Goal: Find specific page/section: Find specific page/section

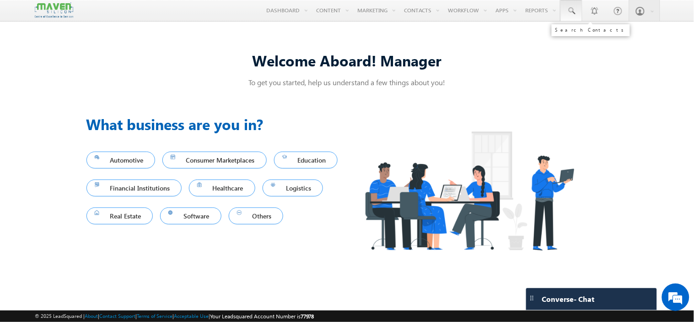
click at [566, 10] on link at bounding box center [572, 10] width 22 height 21
paste input "[EMAIL_ADDRESS][DOMAIN_NAME]"
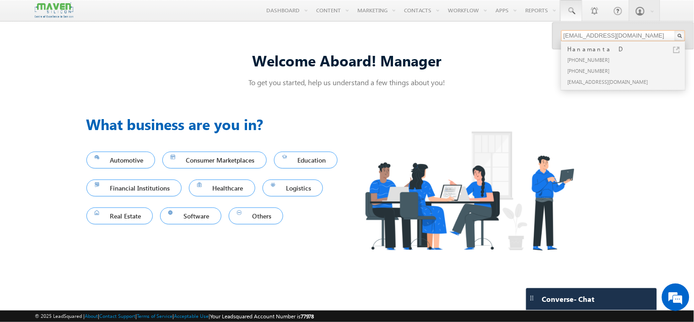
type input "[EMAIL_ADDRESS][DOMAIN_NAME]"
click at [619, 53] on div "Hanamanta D" at bounding box center [627, 49] width 123 height 10
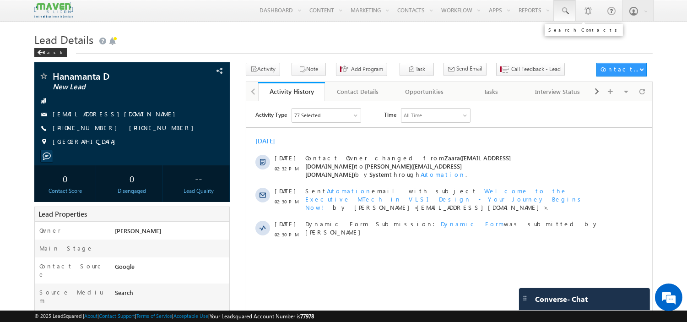
click at [561, 8] on span at bounding box center [564, 10] width 9 height 9
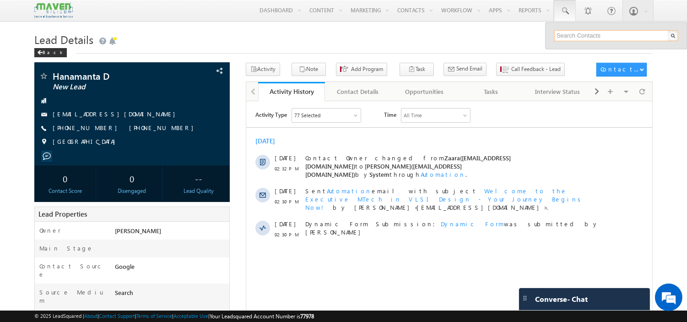
paste input "[EMAIL_ADDRESS][DOMAIN_NAME]"
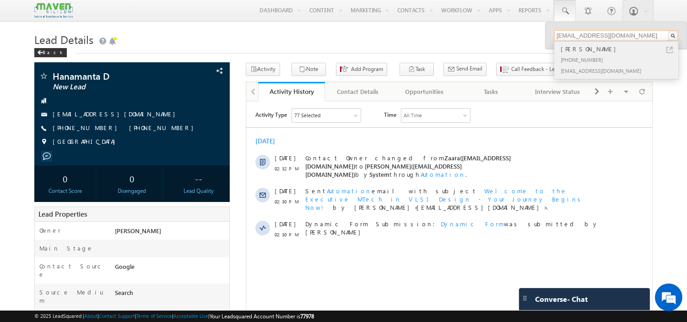
type input "[EMAIL_ADDRESS][DOMAIN_NAME]"
click at [593, 60] on div "[PHONE_NUMBER]" at bounding box center [620, 59] width 123 height 11
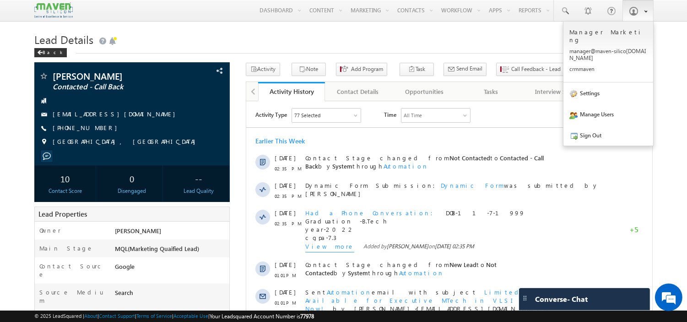
click at [645, 10] on b at bounding box center [645, 10] width 3 height 5
click at [600, 129] on link "Sign Out" at bounding box center [608, 134] width 90 height 21
